Goal: Task Accomplishment & Management: Manage account settings

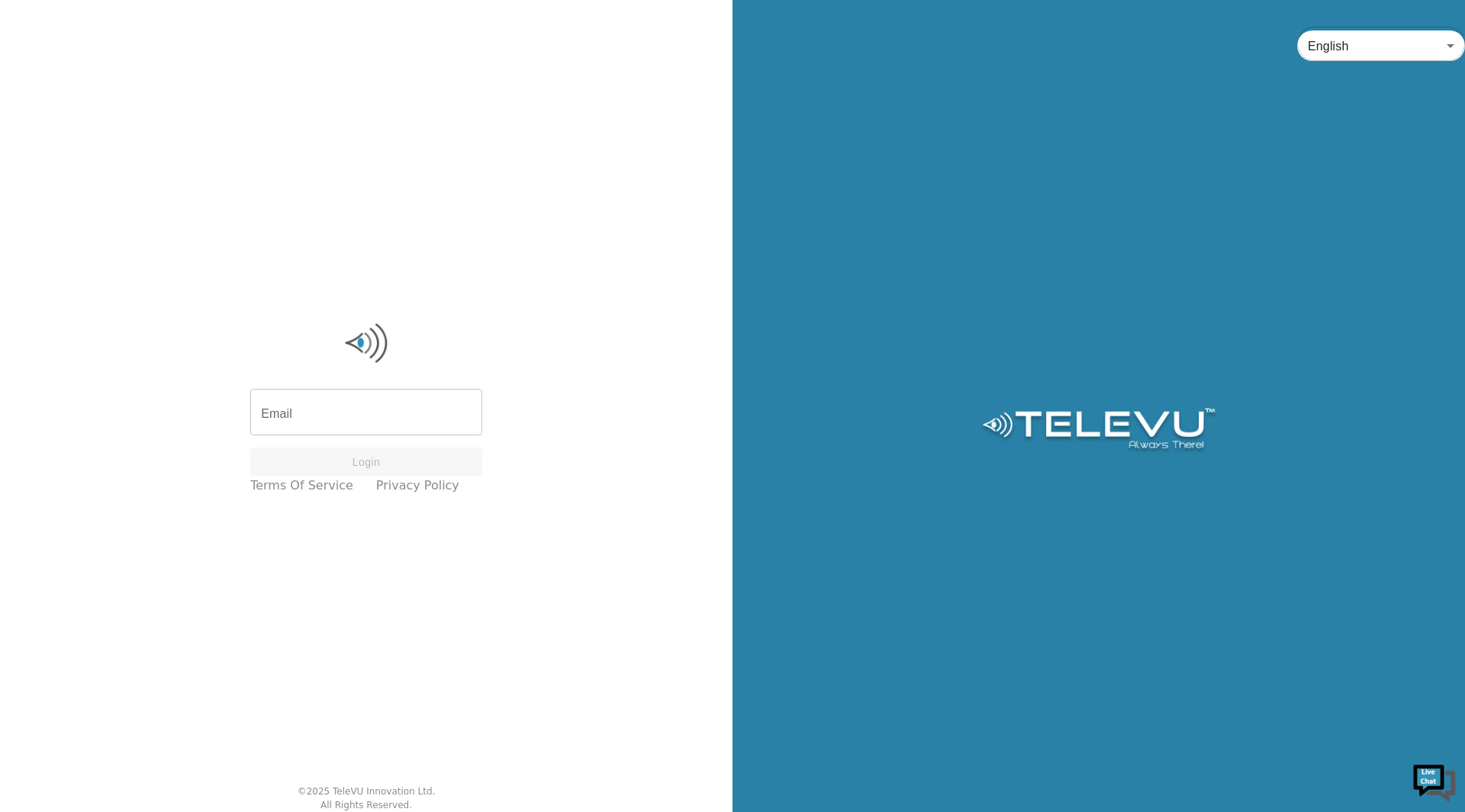
click at [337, 413] on input "Email" at bounding box center [366, 415] width 232 height 43
paste input "[EMAIL_ADDRESS][DOMAIN_NAME]"
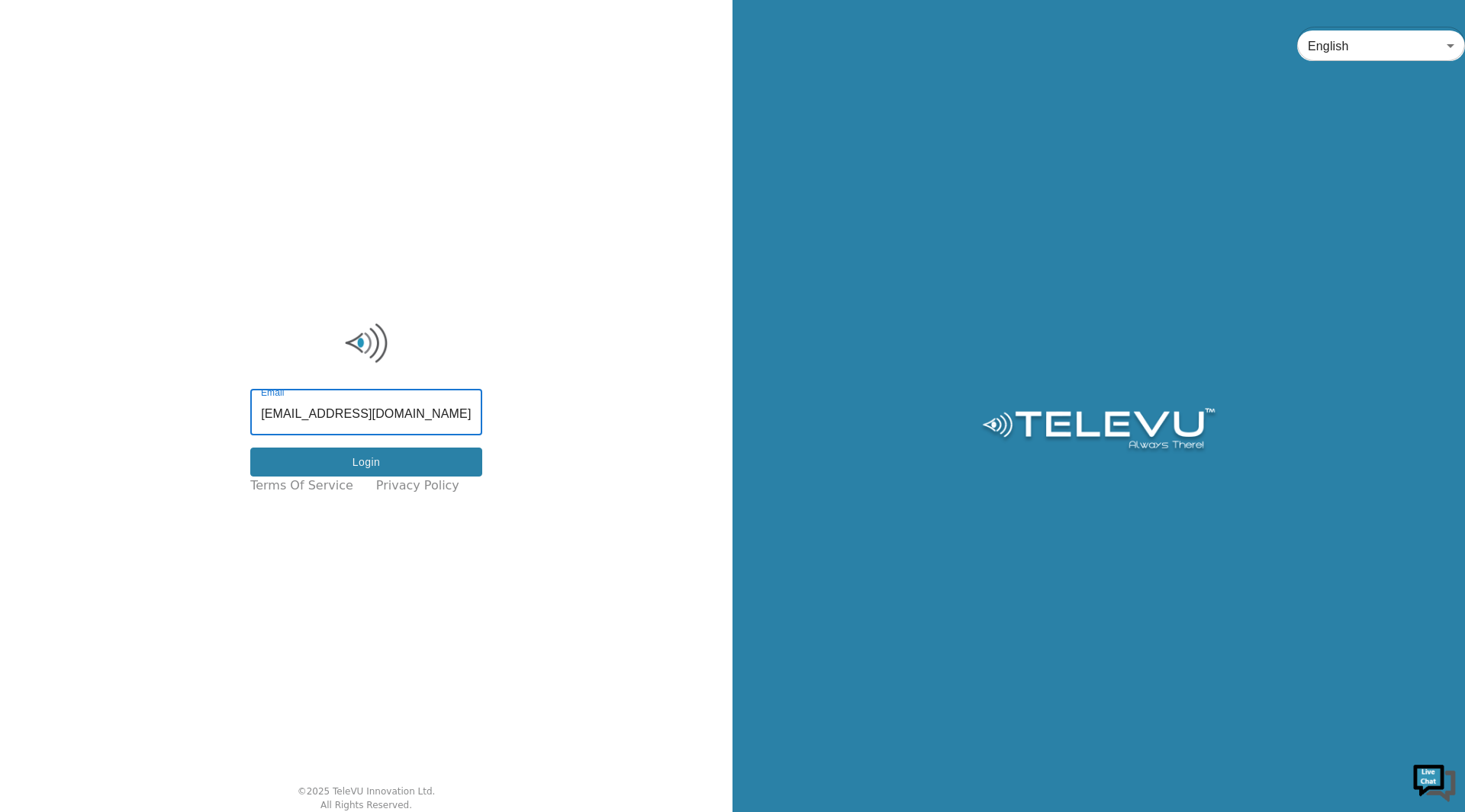
type input "[EMAIL_ADDRESS][DOMAIN_NAME]"
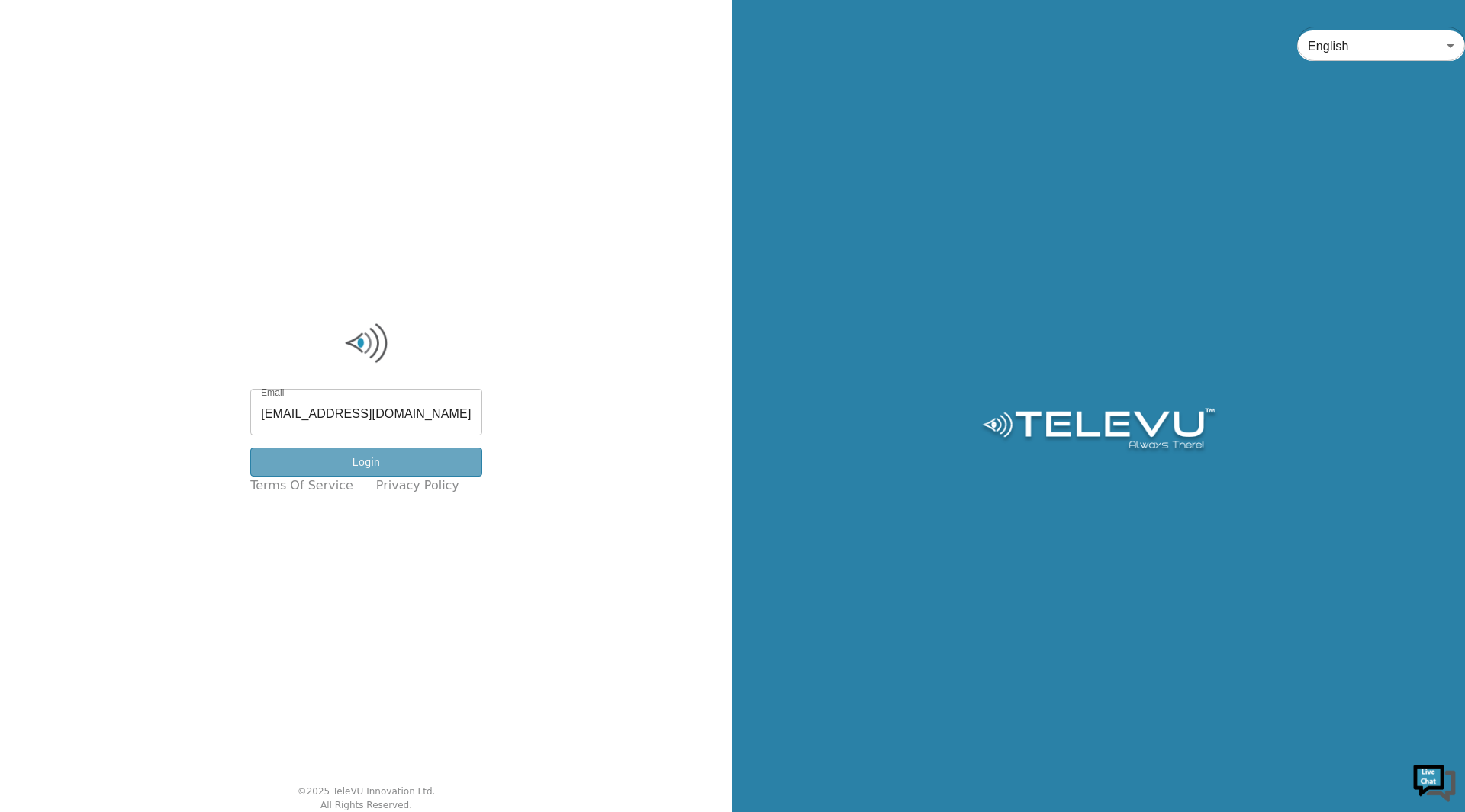
click at [390, 465] on button "Login" at bounding box center [366, 463] width 232 height 29
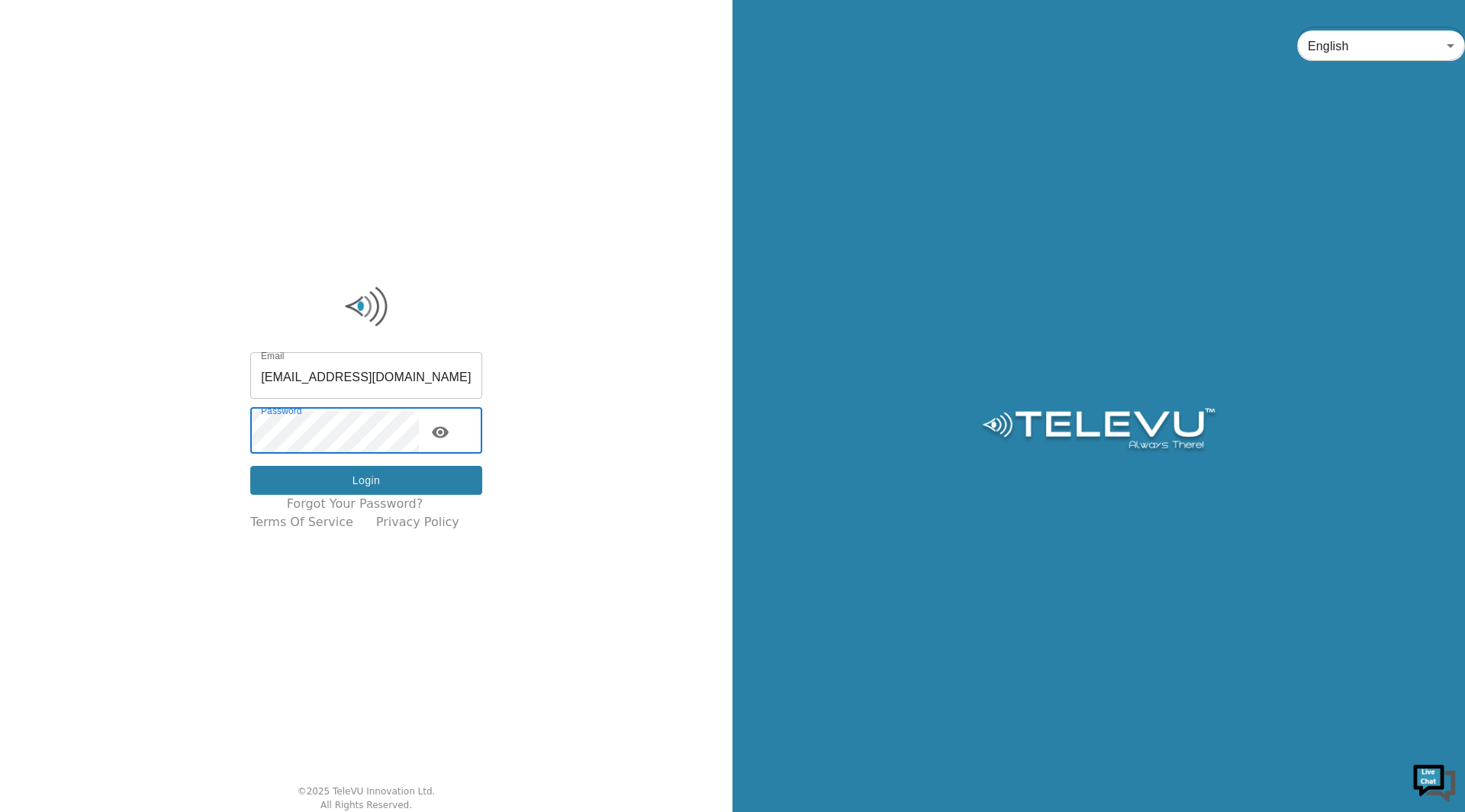
click at [309, 474] on button "Login" at bounding box center [366, 481] width 232 height 29
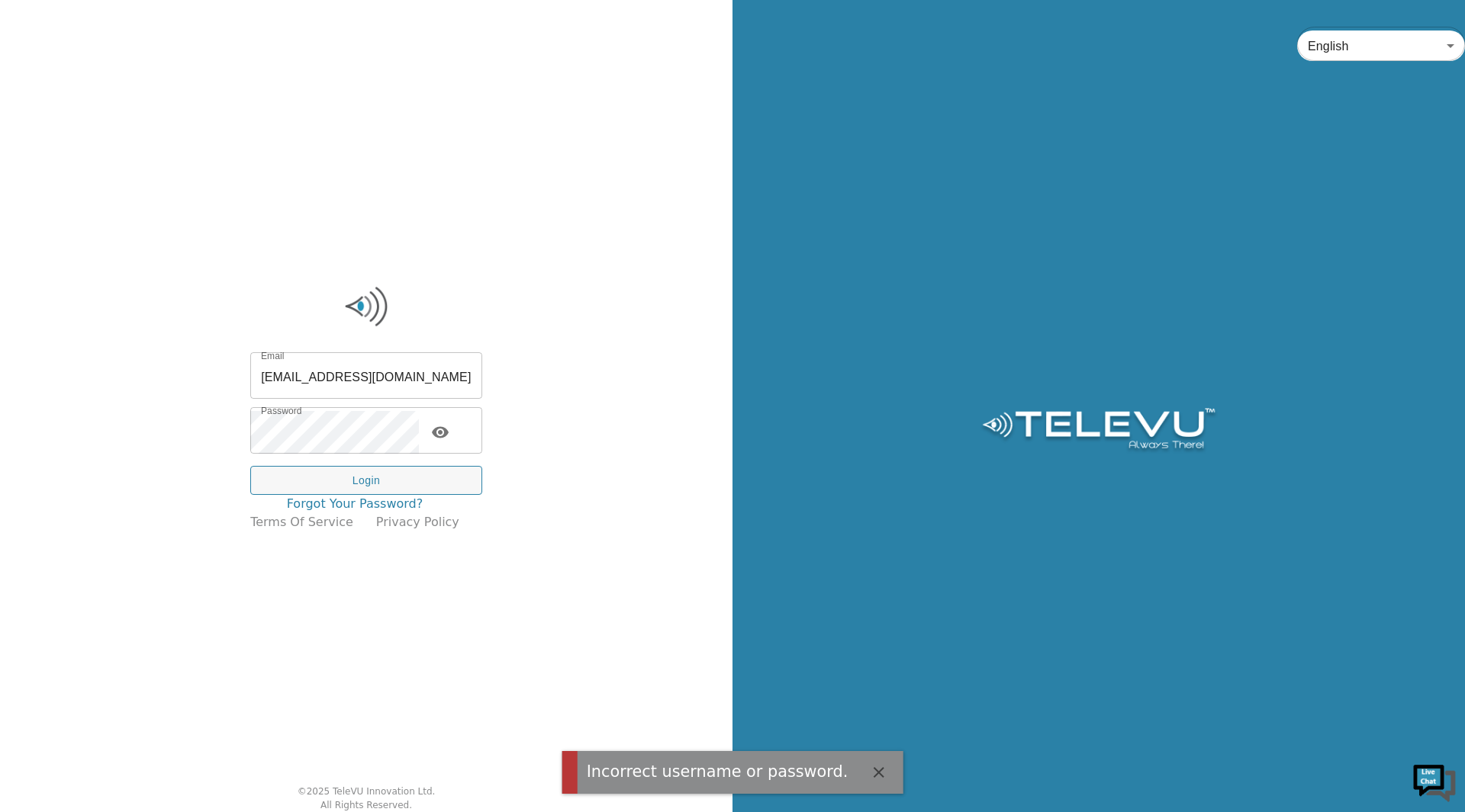
click at [353, 506] on link "Forgot your password?" at bounding box center [354, 504] width 136 height 19
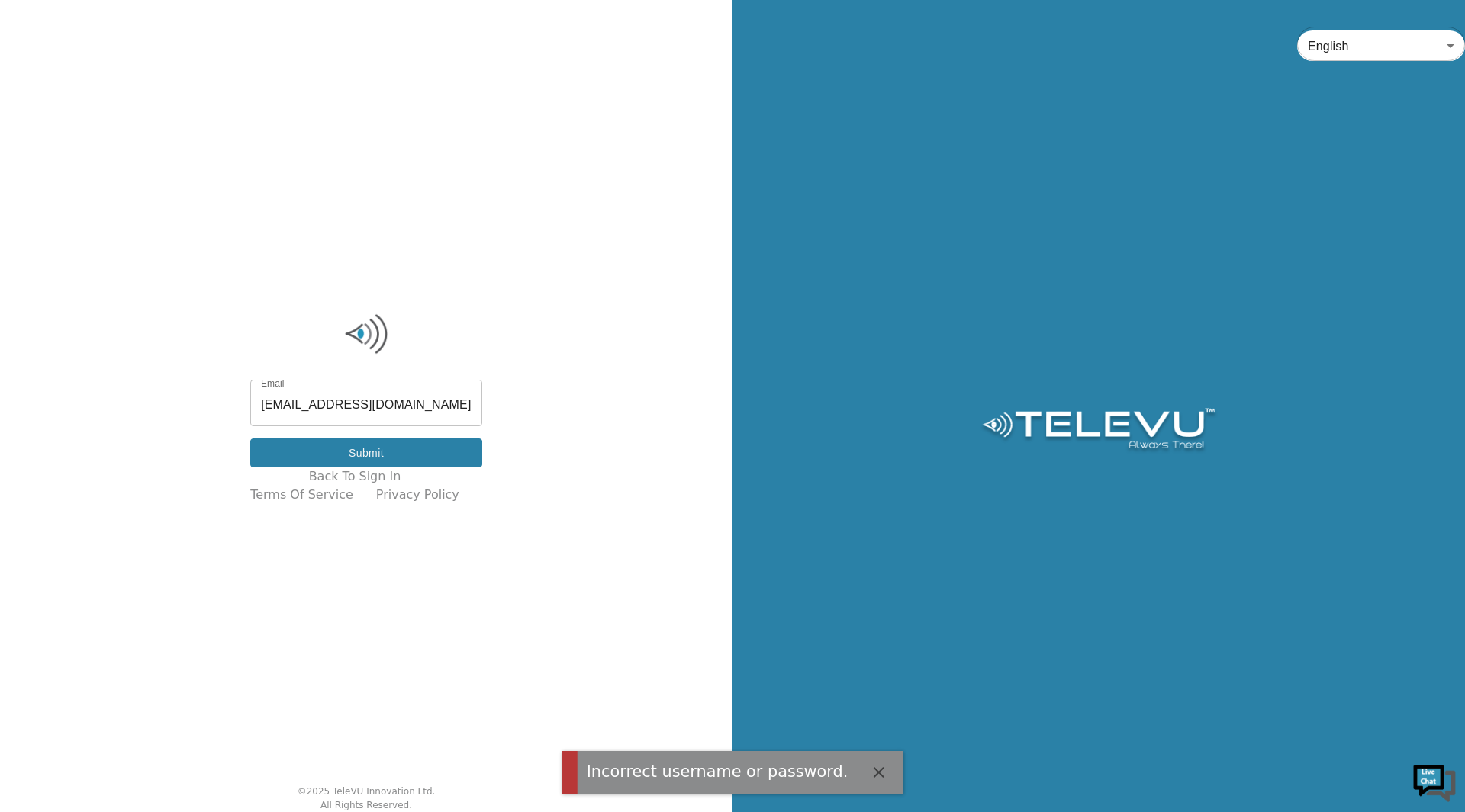
click at [467, 454] on button "Submit" at bounding box center [366, 453] width 232 height 29
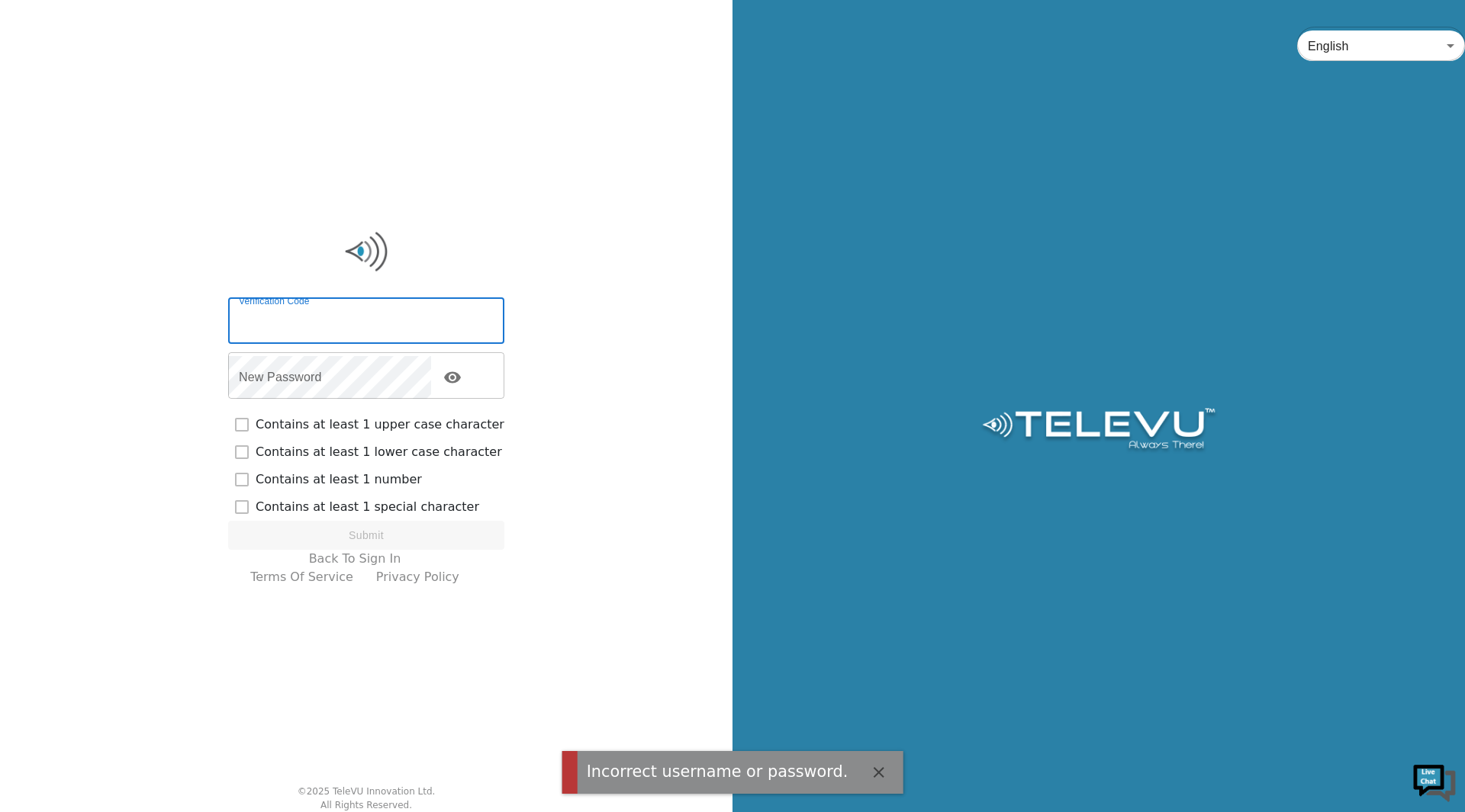
click at [371, 329] on input "Verification Code" at bounding box center [367, 323] width 277 height 43
paste input "431894"
type input "431894"
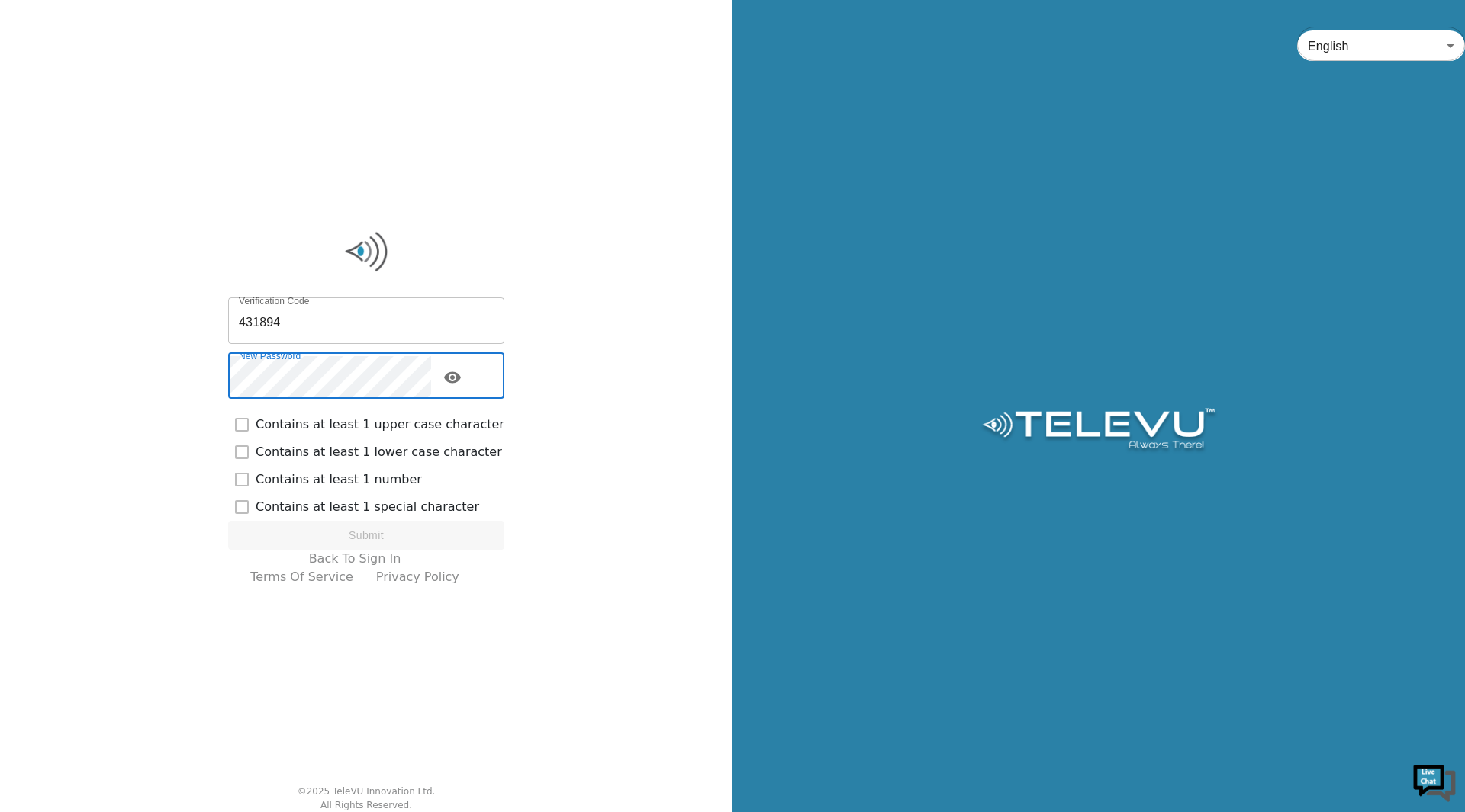
checkbox input "true"
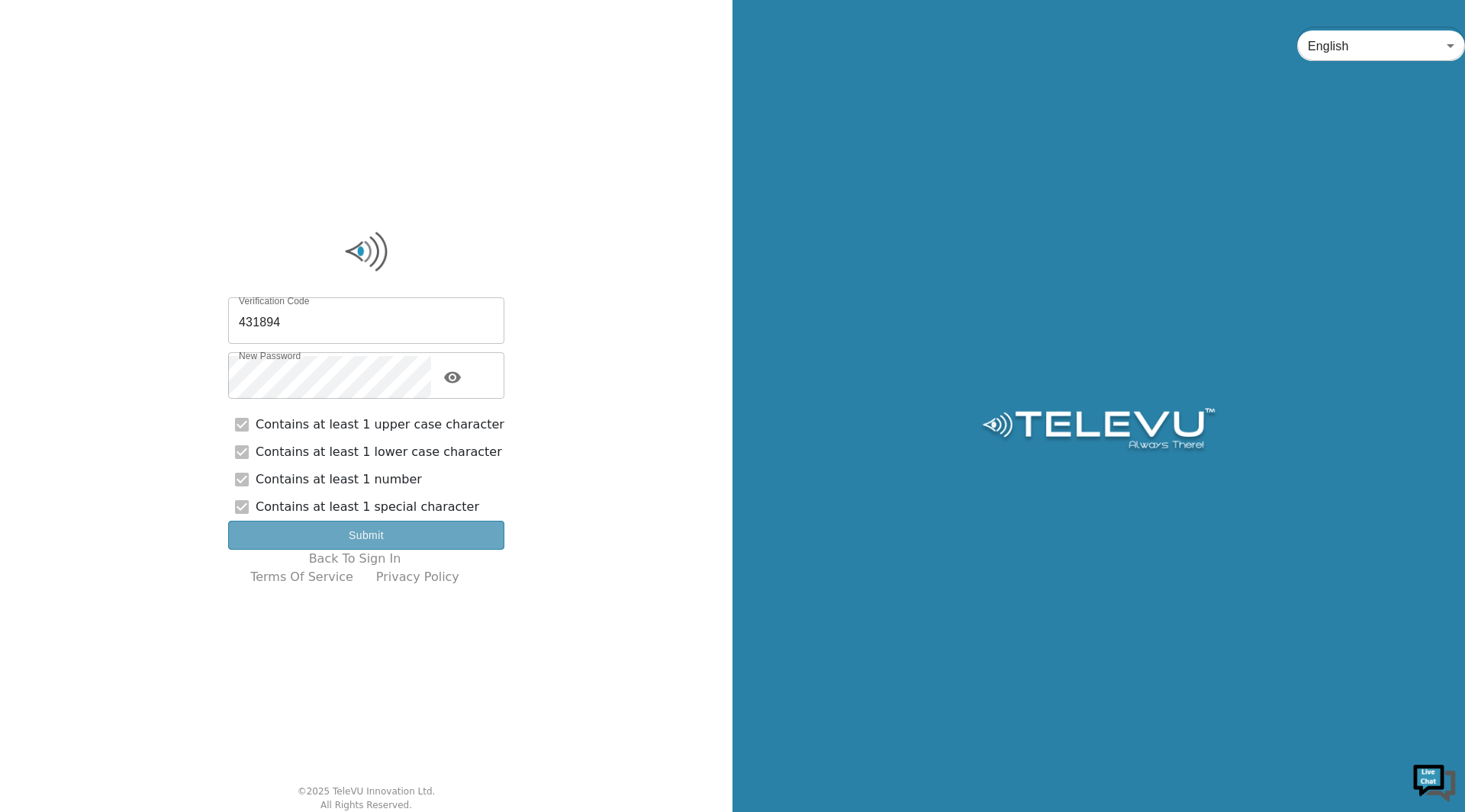
click at [438, 541] on button "Submit" at bounding box center [367, 535] width 277 height 29
